Goal: Find specific page/section

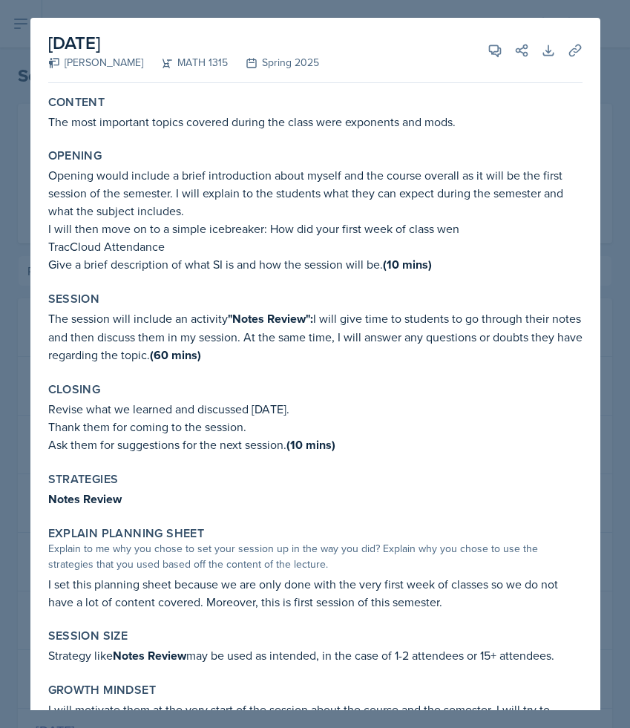
select select "a681a9dd-bef2-4d44-b64a-82040801c701"
select select "1bbcdf22-99f9-450b-9f19-770aad2fb55d"
select select "2"
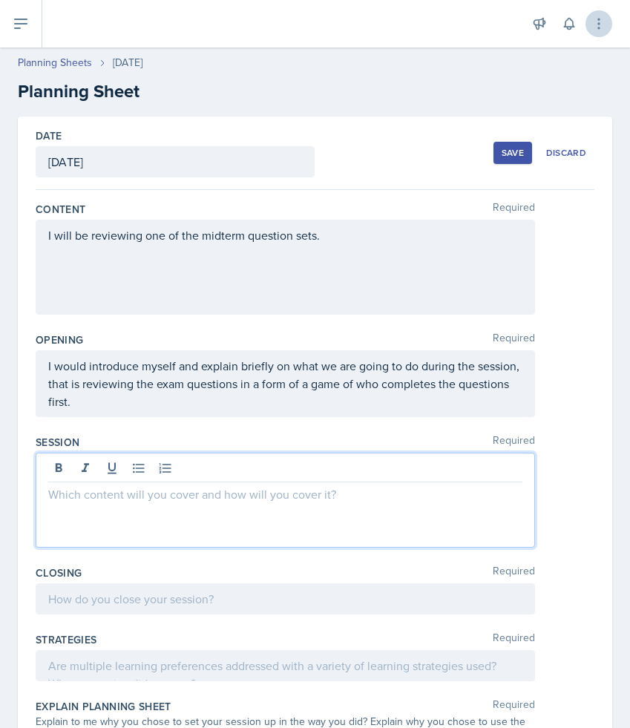
scroll to position [203, 0]
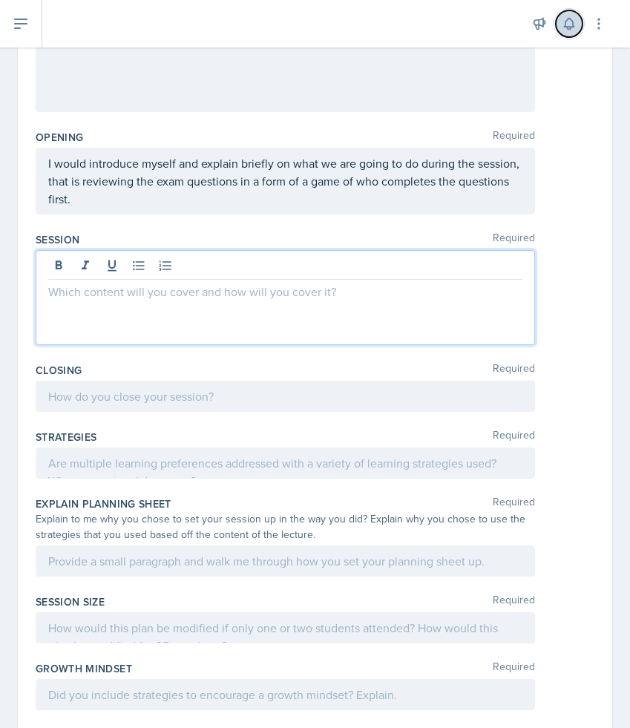
click at [579, 18] on button at bounding box center [569, 23] width 27 height 27
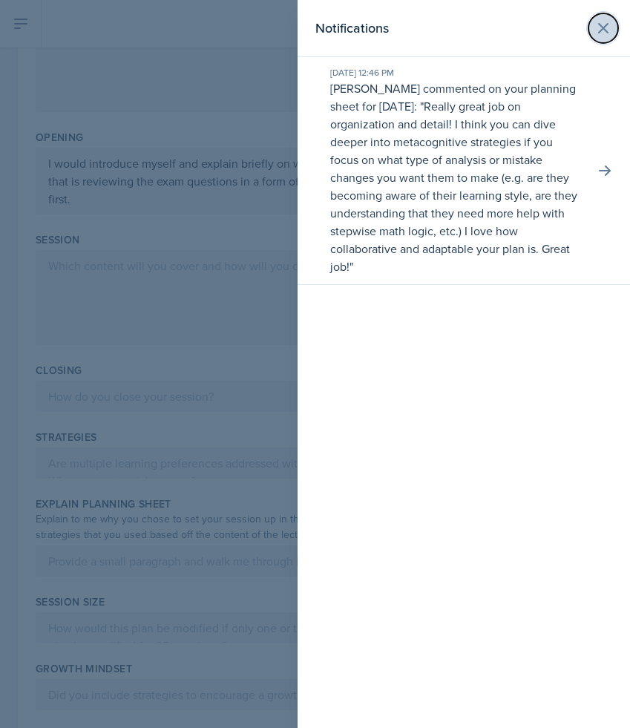
click at [610, 32] on icon at bounding box center [603, 28] width 18 height 18
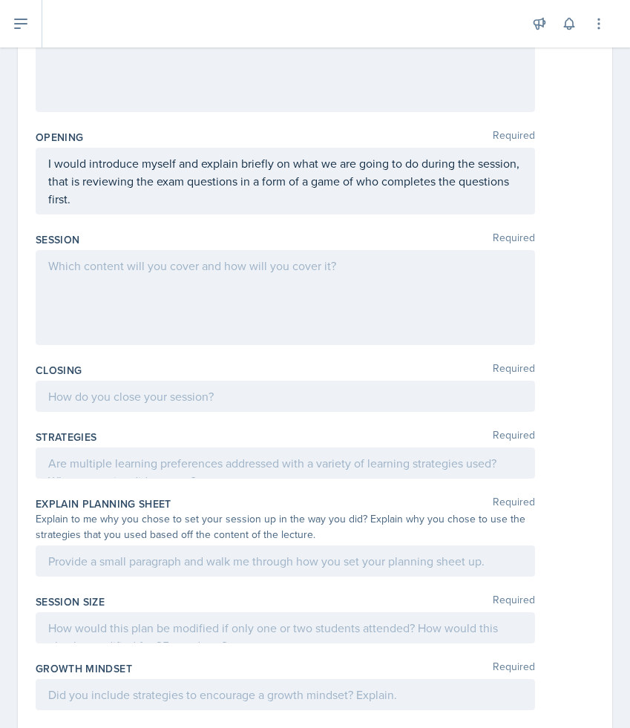
scroll to position [378, 0]
